Goal: Information Seeking & Learning: Learn about a topic

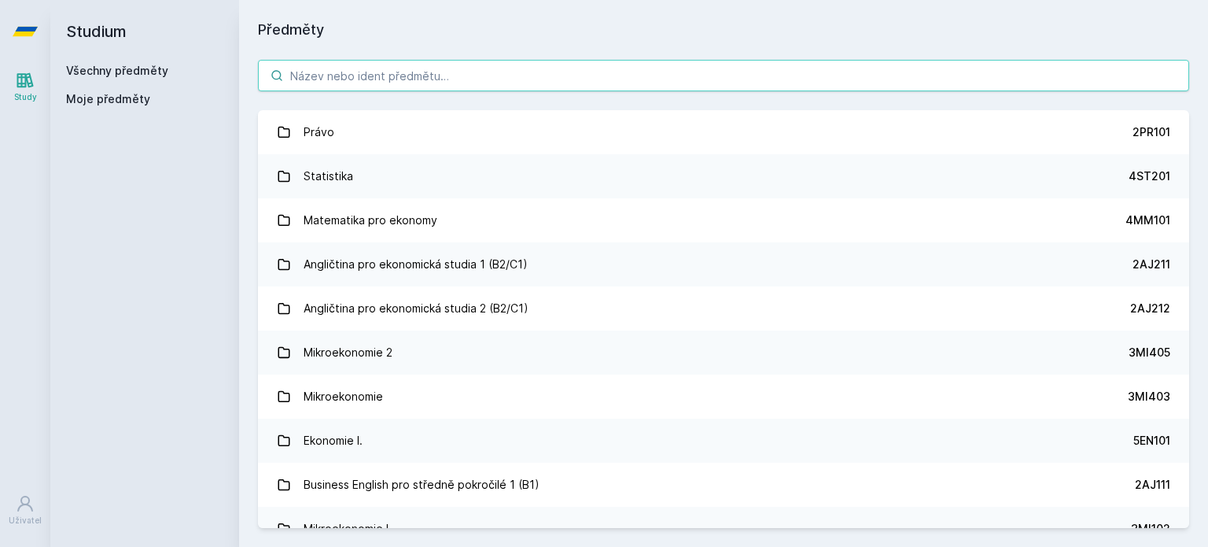
click at [341, 85] on input "search" at bounding box center [723, 75] width 931 height 31
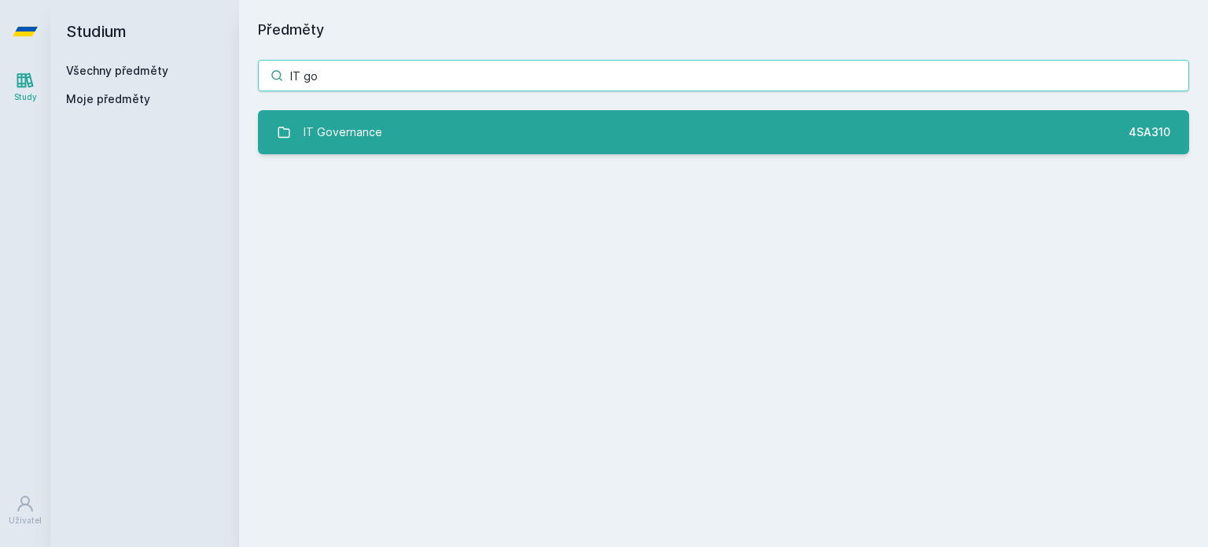
type input "IT go"
click at [344, 134] on div "IT Governance" at bounding box center [343, 131] width 79 height 31
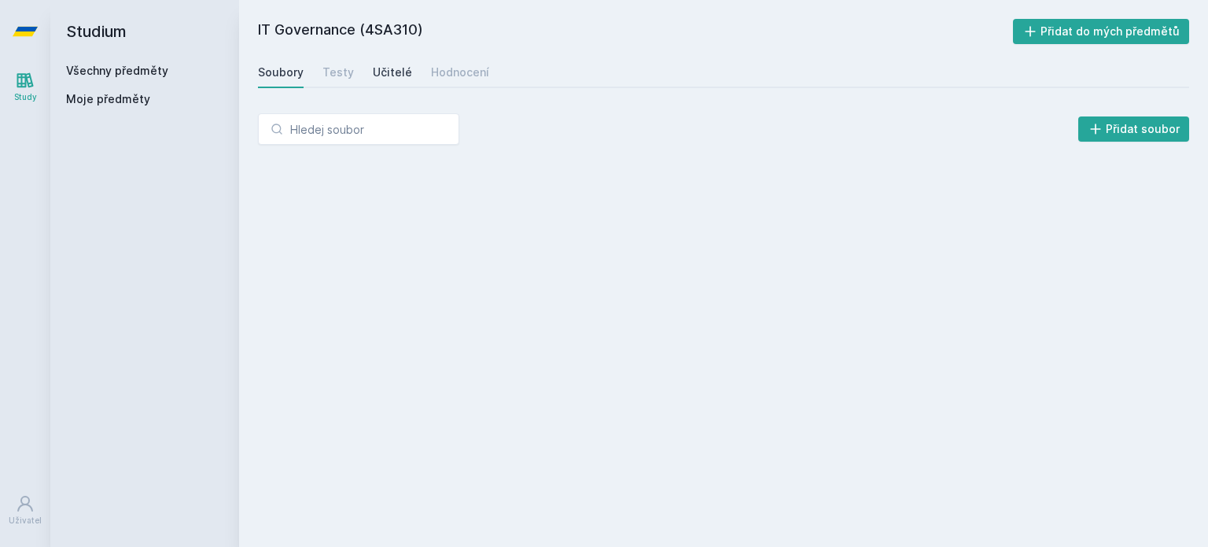
click at [403, 71] on div "Učitelé" at bounding box center [392, 72] width 39 height 16
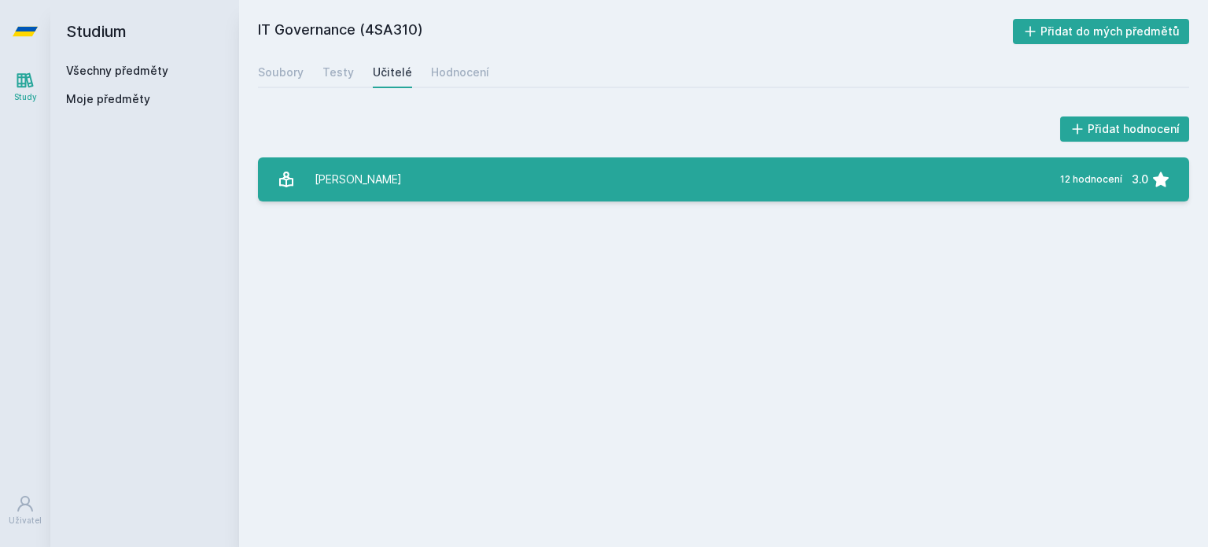
click at [388, 174] on div "[PERSON_NAME]" at bounding box center [358, 179] width 87 height 31
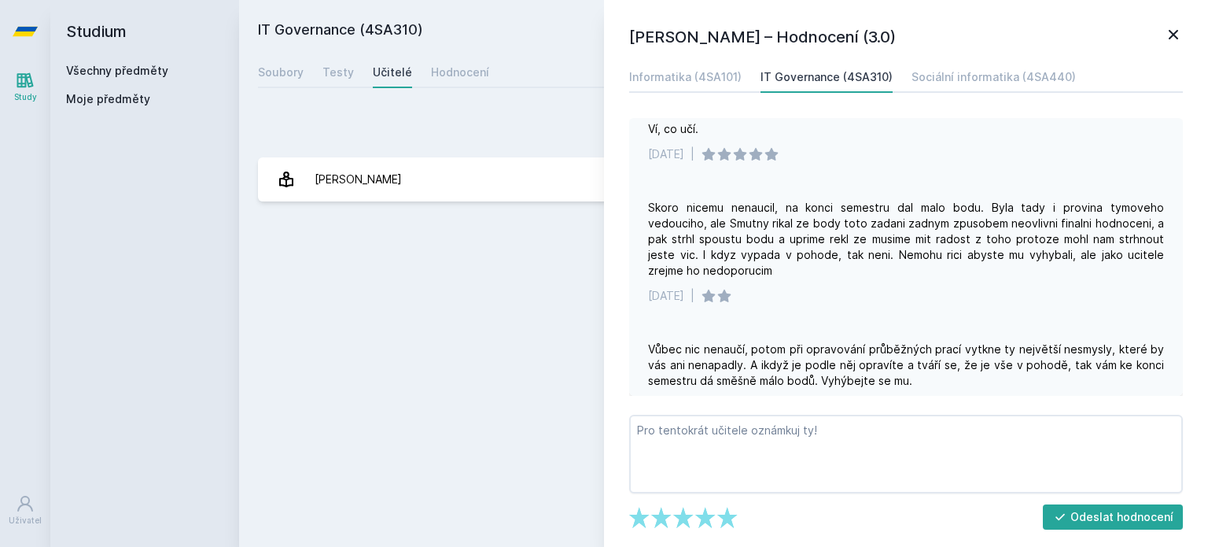
scroll to position [1451, 0]
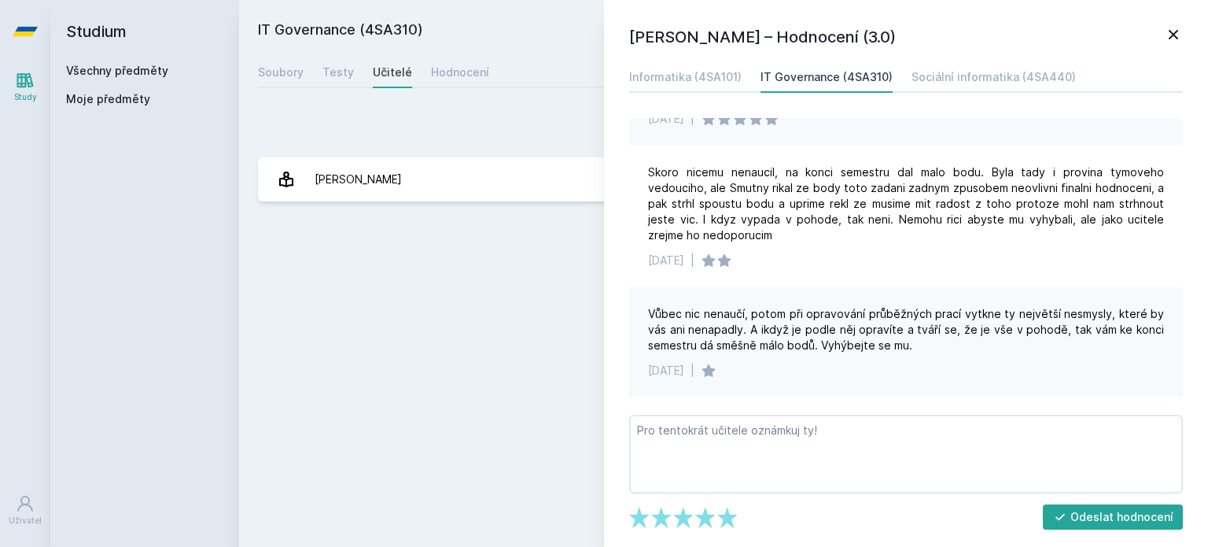
click at [404, 38] on h2 "IT Governance (4SA310)" at bounding box center [635, 31] width 755 height 25
copy h2 "4SA310"
click at [918, 79] on div "Sociální informatika (4SA440)" at bounding box center [993, 77] width 164 height 16
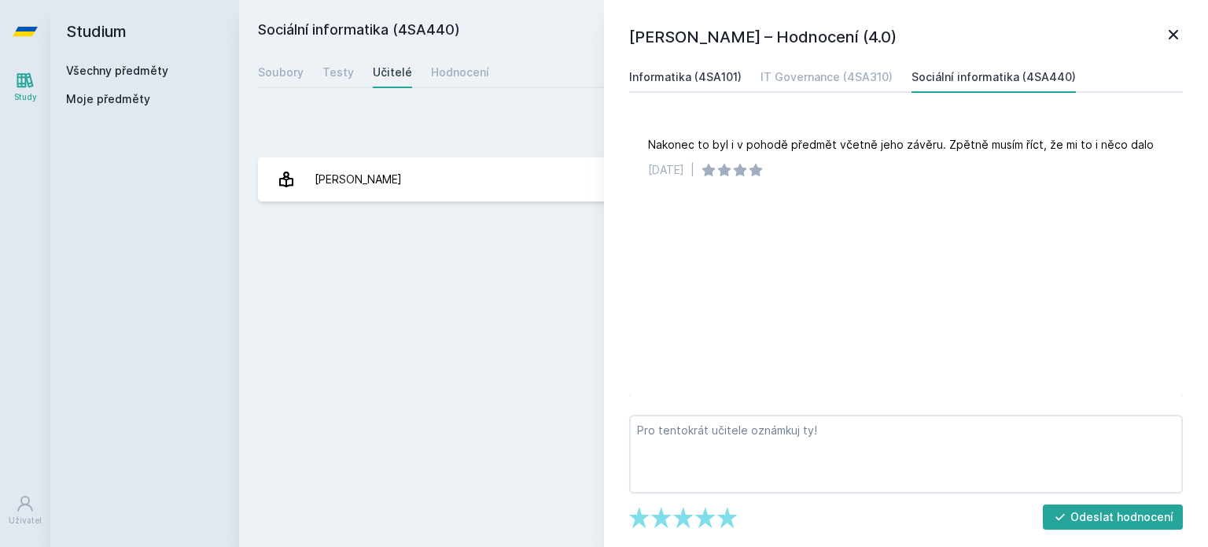
click at [694, 75] on div "Informatika (4SA101)" at bounding box center [685, 77] width 112 height 16
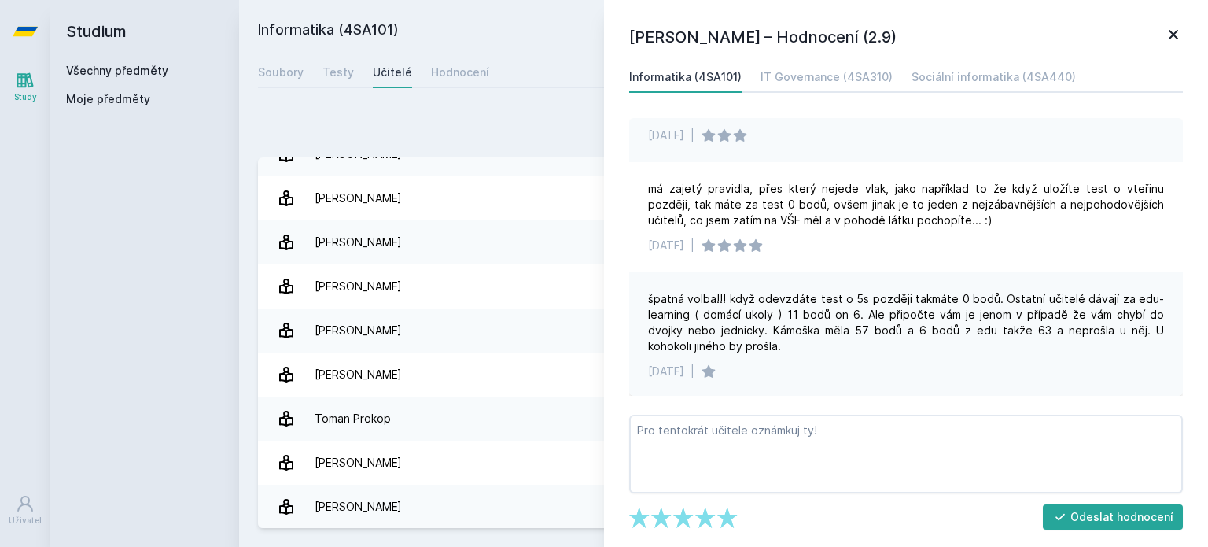
scroll to position [869, 0]
